Goal: Task Accomplishment & Management: Use online tool/utility

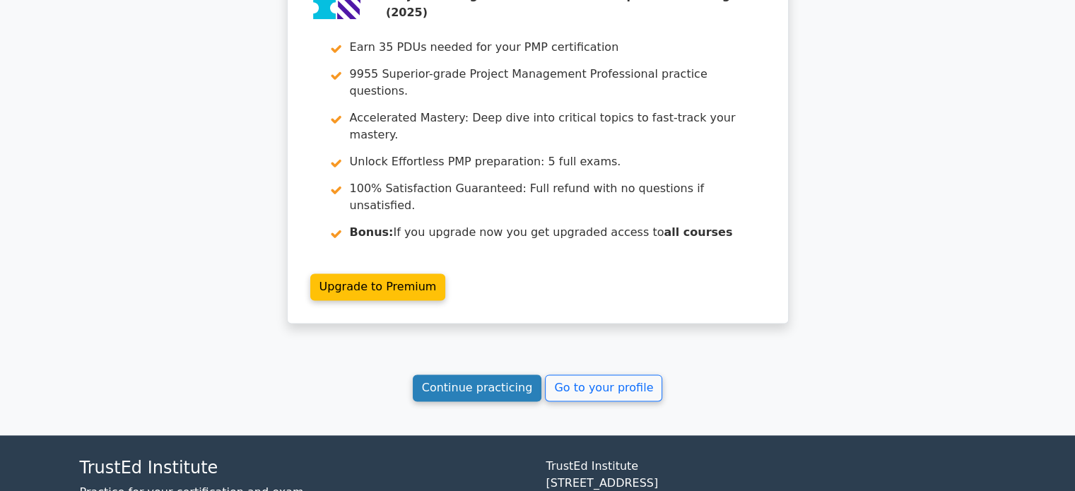
click at [452, 375] on link "Continue practicing" at bounding box center [477, 388] width 129 height 27
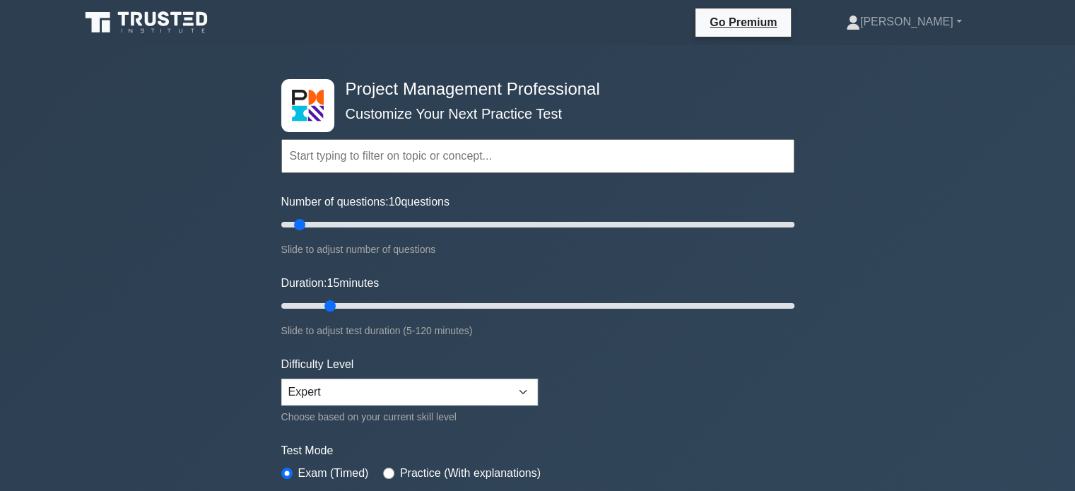
drag, startPoint x: 307, startPoint y: 305, endPoint x: 320, endPoint y: 304, distance: 12.1
type input "15"
click at [320, 304] on input "Duration: 15 minutes" at bounding box center [537, 306] width 513 height 17
